Goal: Transaction & Acquisition: Book appointment/travel/reservation

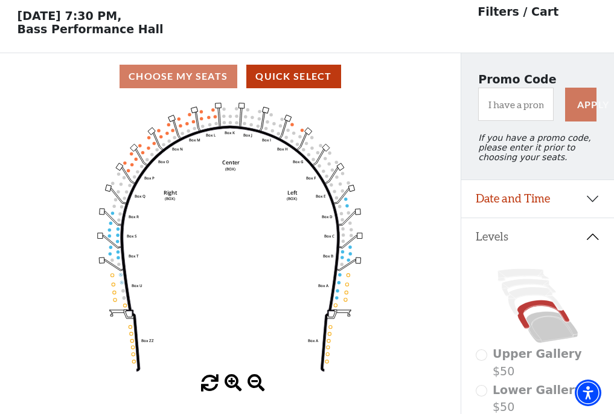
scroll to position [56, 0]
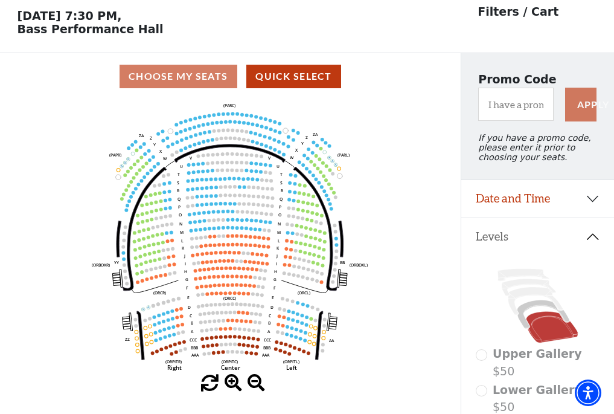
scroll to position [56, 0]
